Goal: Task Accomplishment & Management: Use online tool/utility

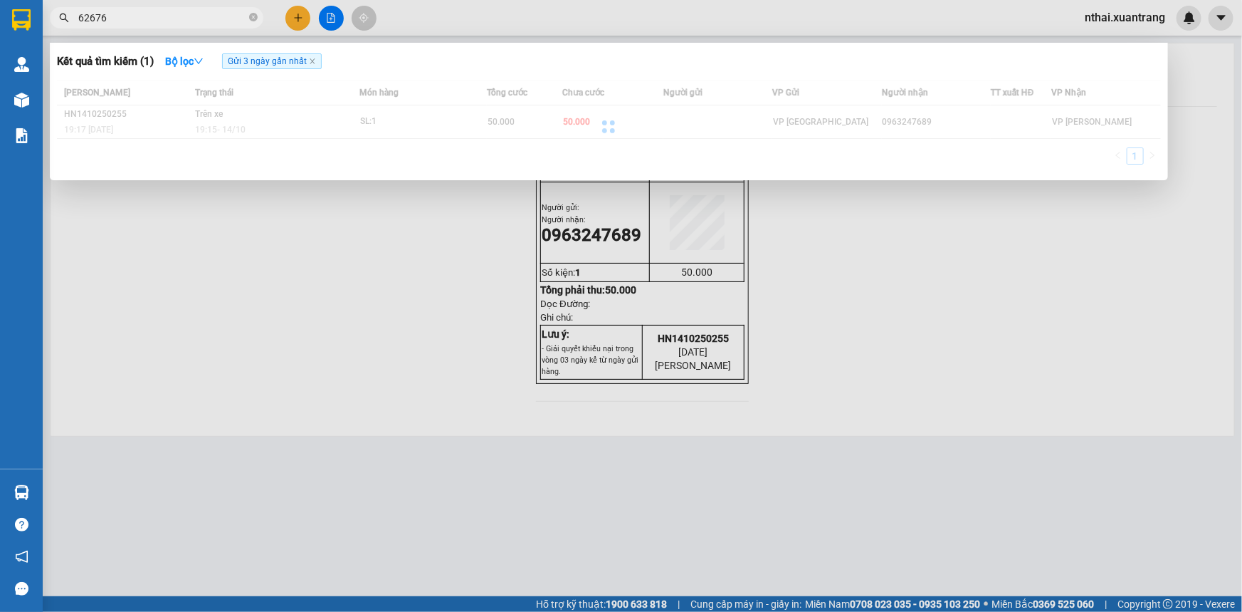
click at [83, 14] on input "62676" at bounding box center [162, 18] width 168 height 16
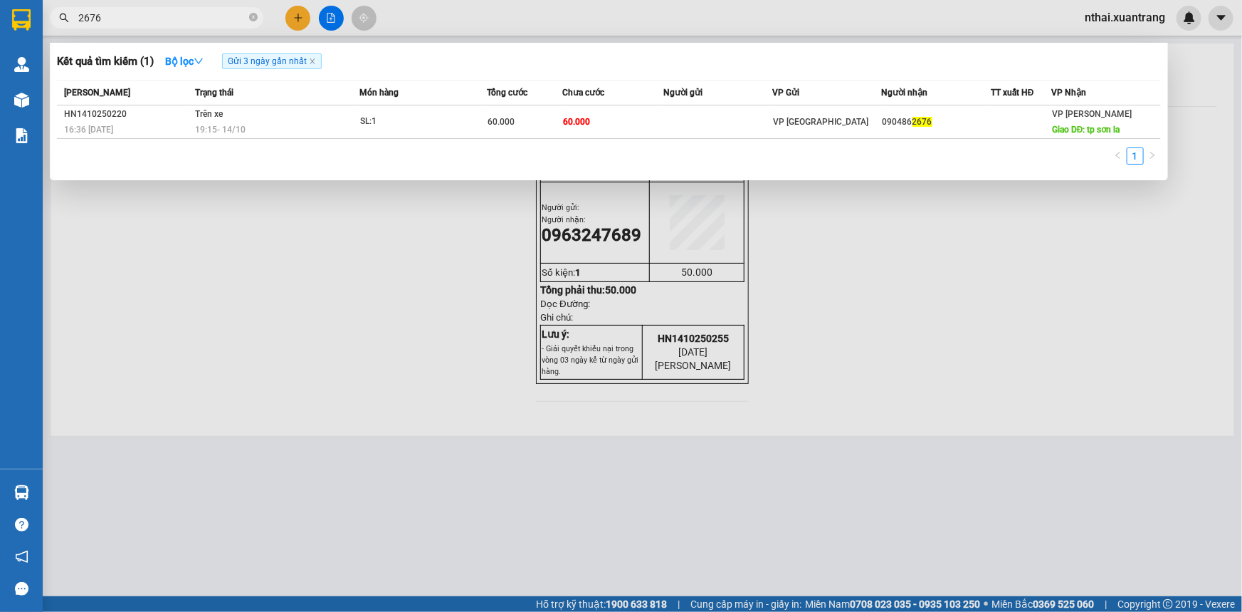
type input "2676"
click at [817, 103] on th "VP Gửi" at bounding box center [826, 92] width 109 height 25
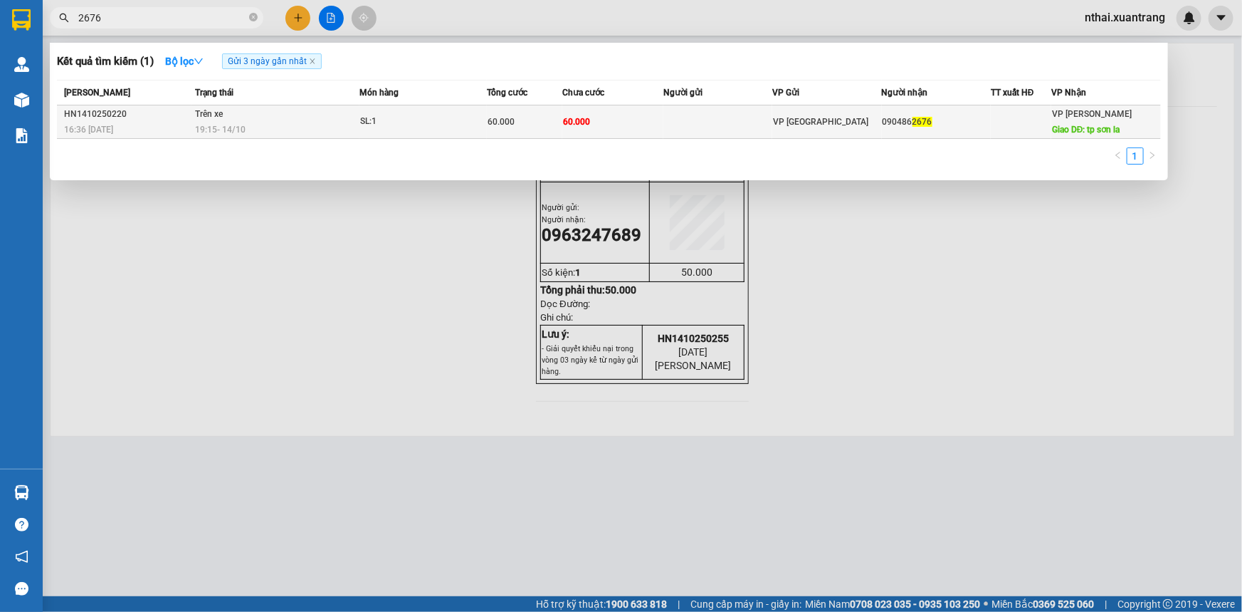
click at [814, 121] on span "VP [GEOGRAPHIC_DATA]" at bounding box center [820, 122] width 95 height 10
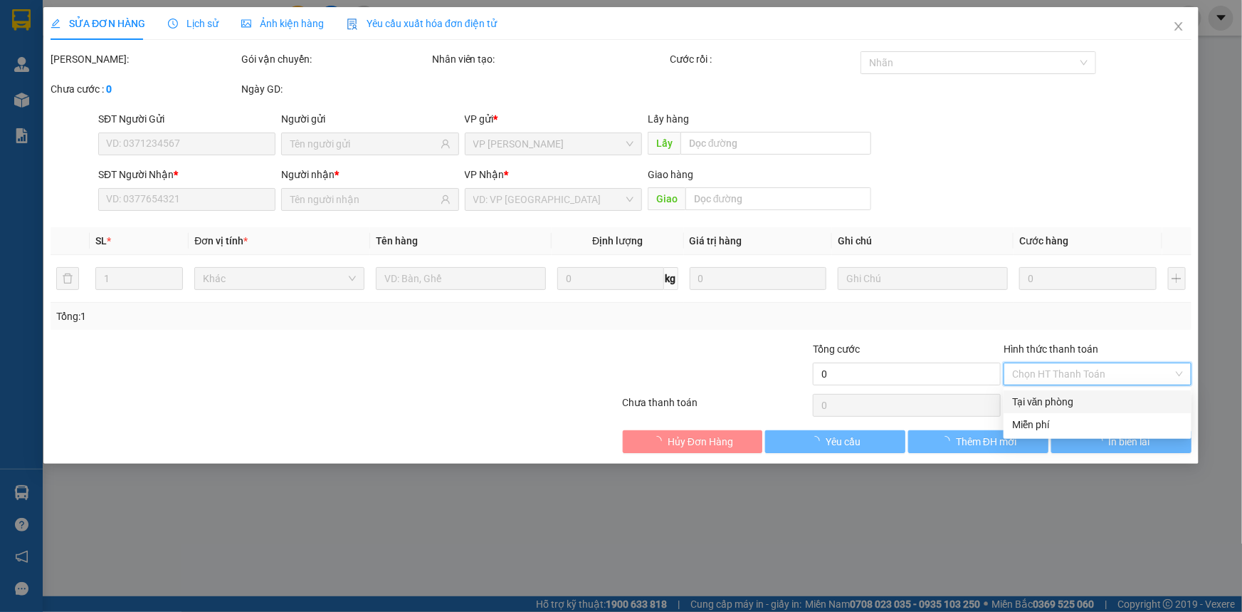
click at [1071, 377] on input "Hình thức thanh toán" at bounding box center [1092, 373] width 161 height 21
click at [1049, 404] on div "Tại văn phòng" at bounding box center [1097, 402] width 171 height 16
type input "0"
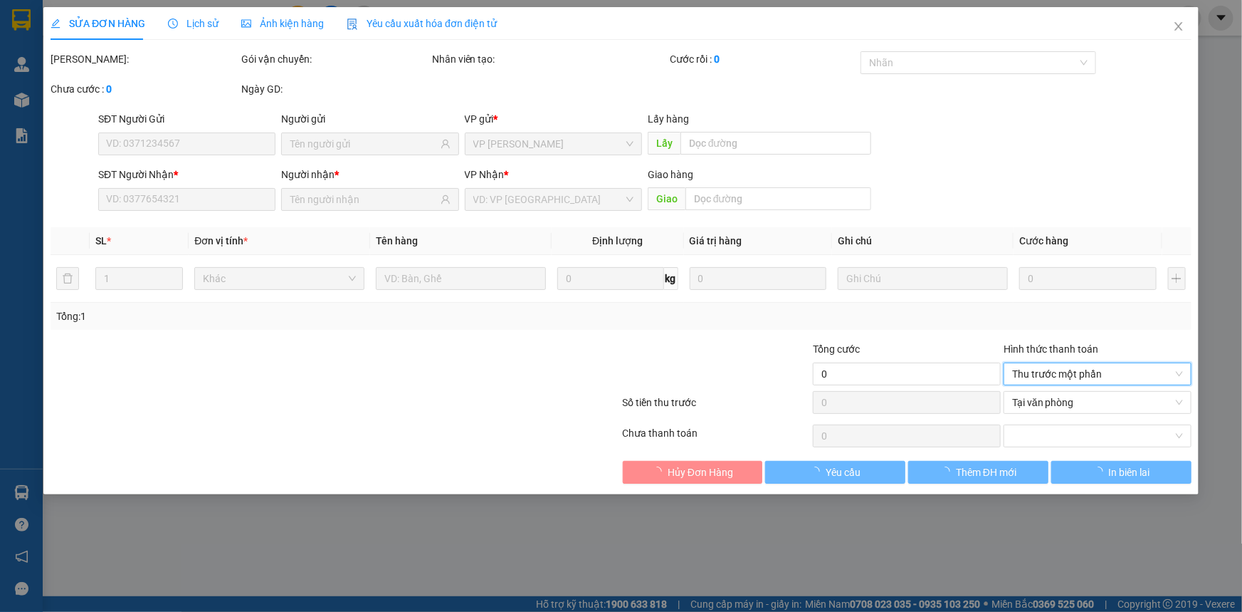
type input "0904862676"
type input "tp sơn la"
type input "60.000"
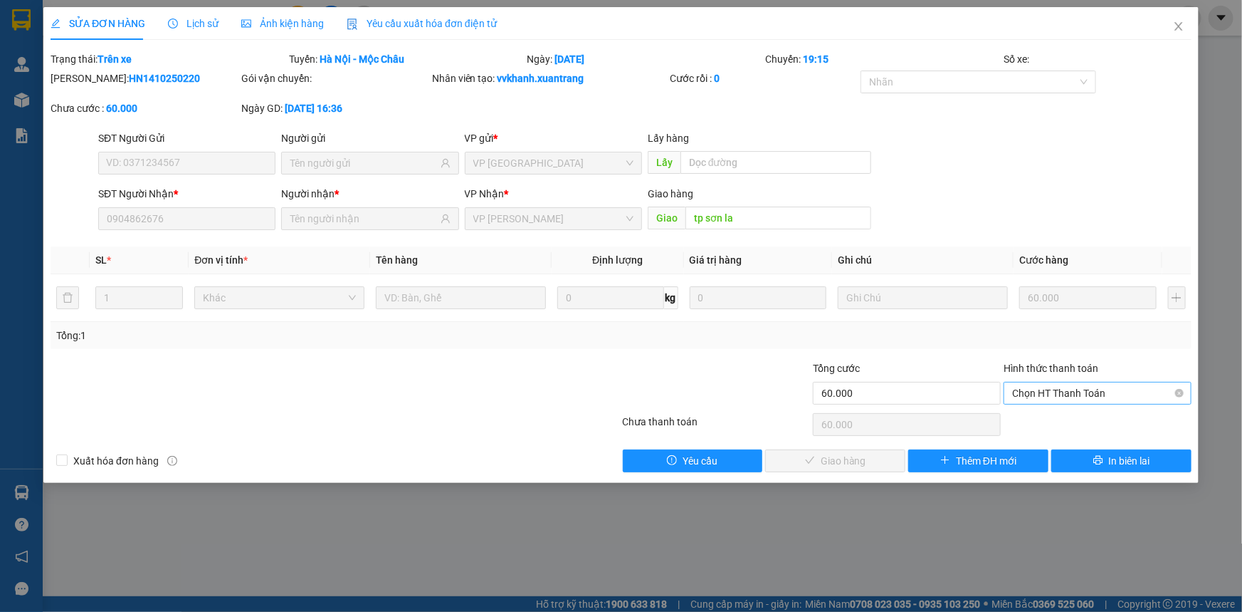
click at [1041, 399] on span "Chọn HT Thanh Toán" at bounding box center [1097, 392] width 171 height 21
click at [1048, 416] on div "Tại văn phòng" at bounding box center [1097, 421] width 171 height 16
type input "0"
click at [878, 463] on button "Giao hàng" at bounding box center [835, 460] width 140 height 23
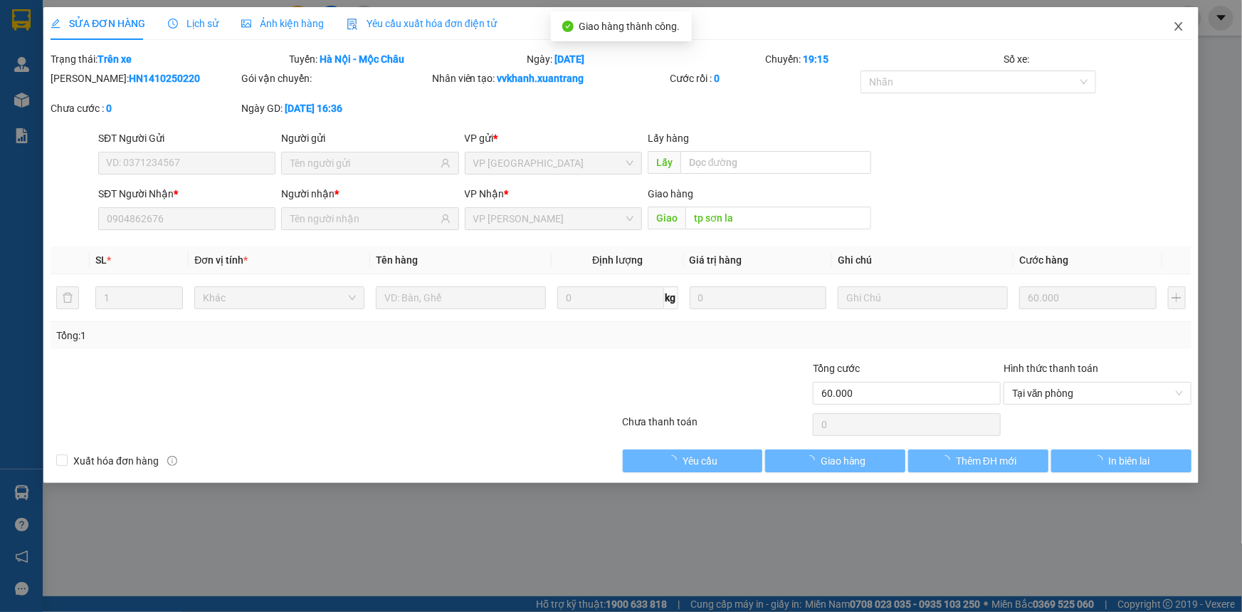
click at [1177, 27] on icon "close" at bounding box center [1178, 26] width 11 height 11
